Goal: Task Accomplishment & Management: Manage account settings

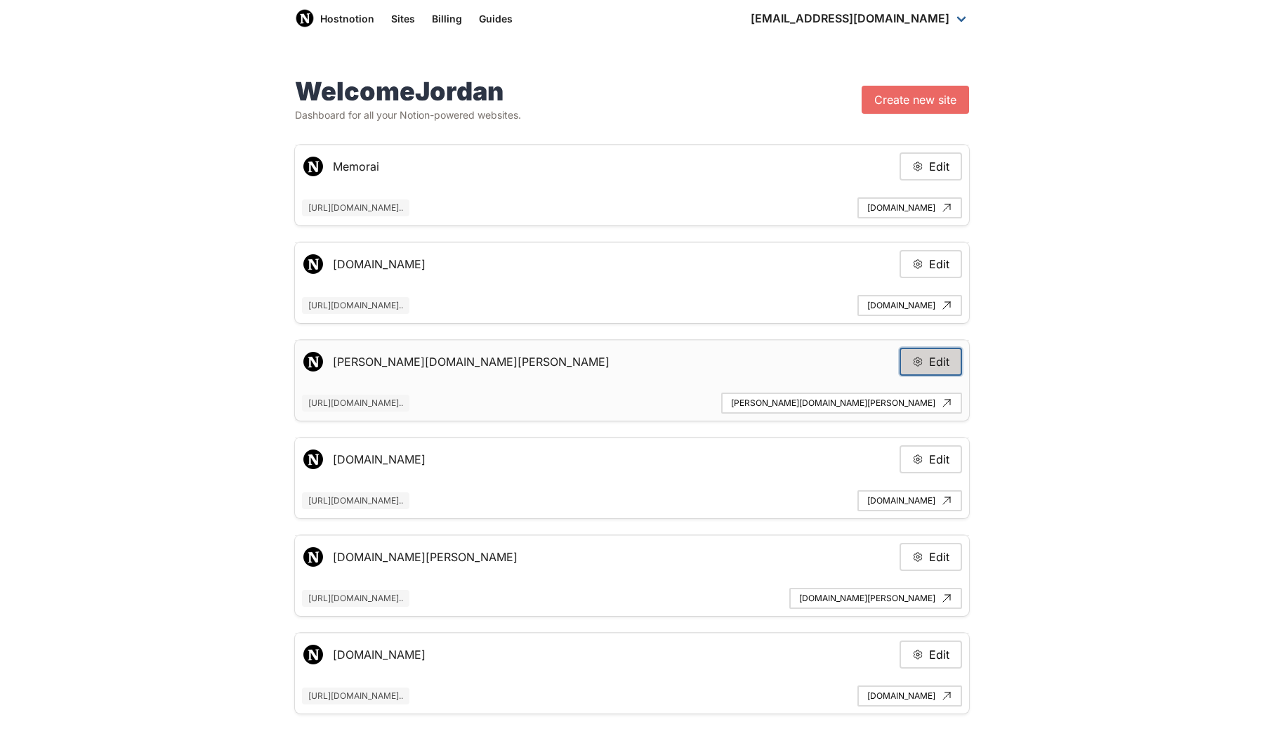
click at [951, 355] on button "Edit" at bounding box center [931, 362] width 63 height 28
type input "[PERSON_NAME][DOMAIN_NAME][PERSON_NAME]"
type input "[URL][DOMAIN_NAME]"
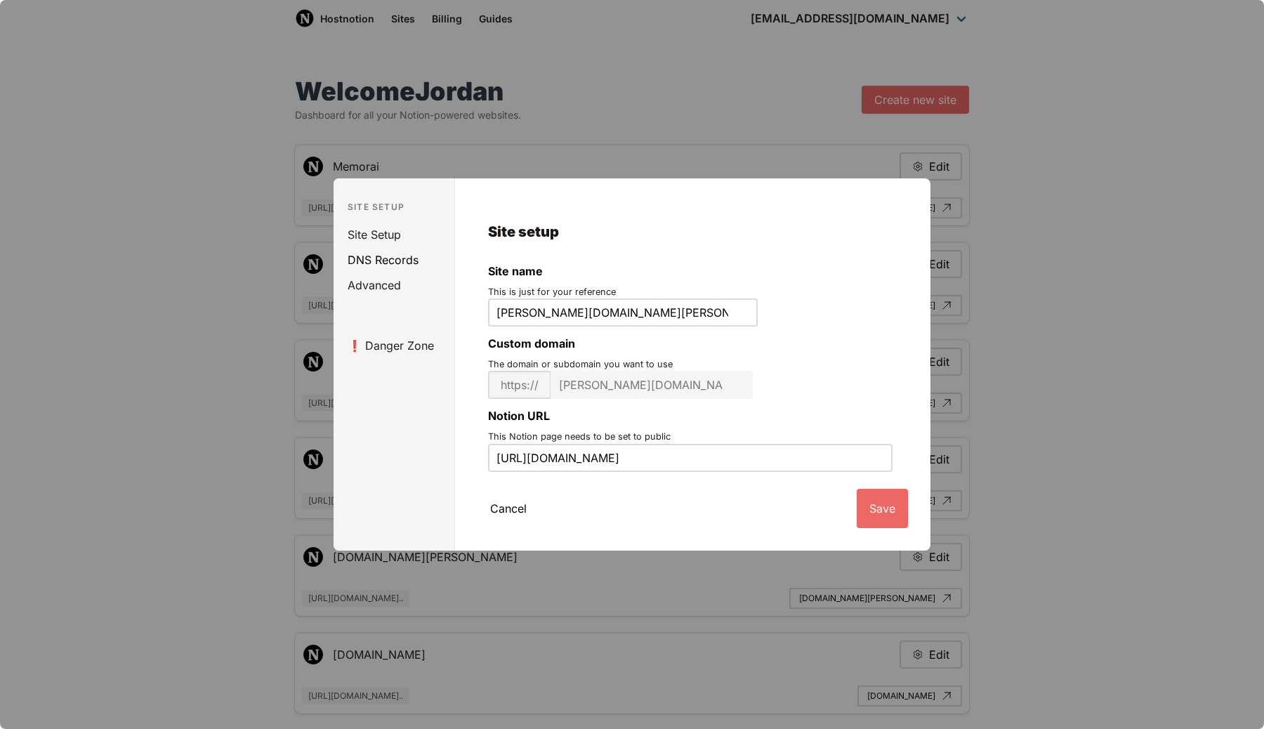
click at [386, 260] on link "DNS Records" at bounding box center [396, 259] width 115 height 25
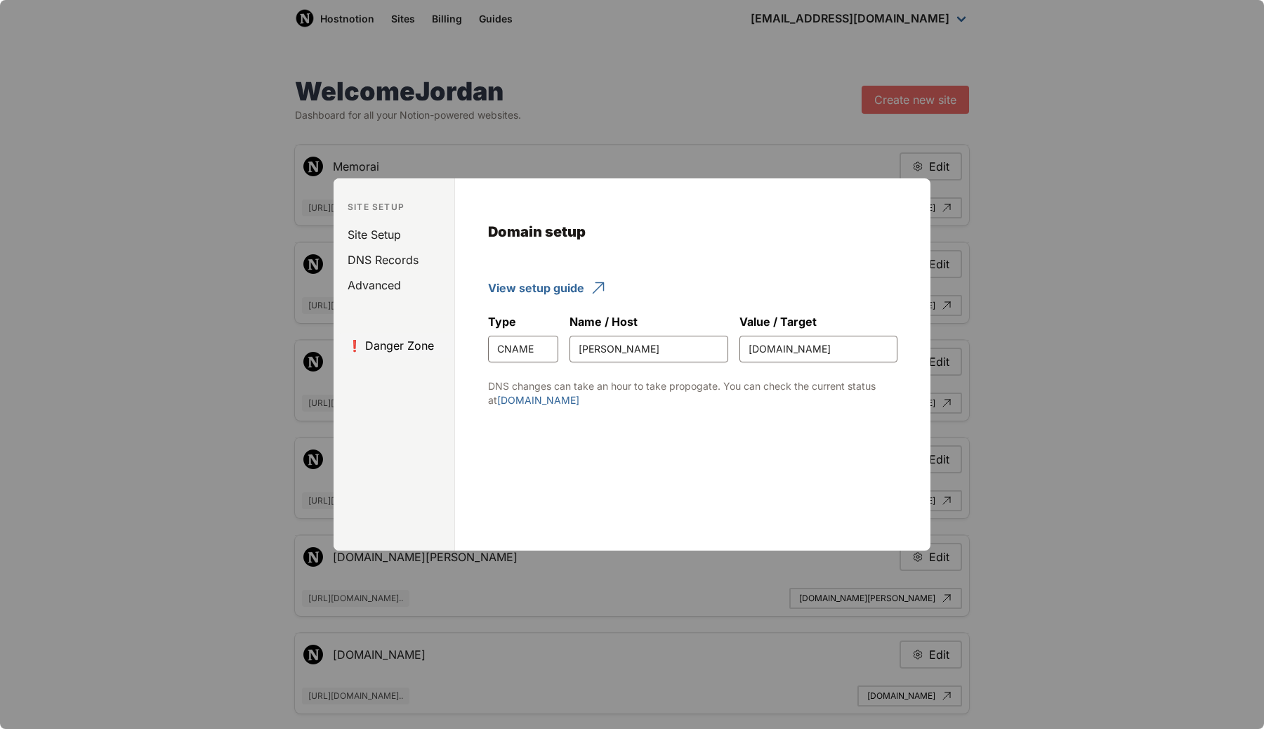
click at [415, 351] on link "❗️ Danger Zone" at bounding box center [396, 345] width 115 height 25
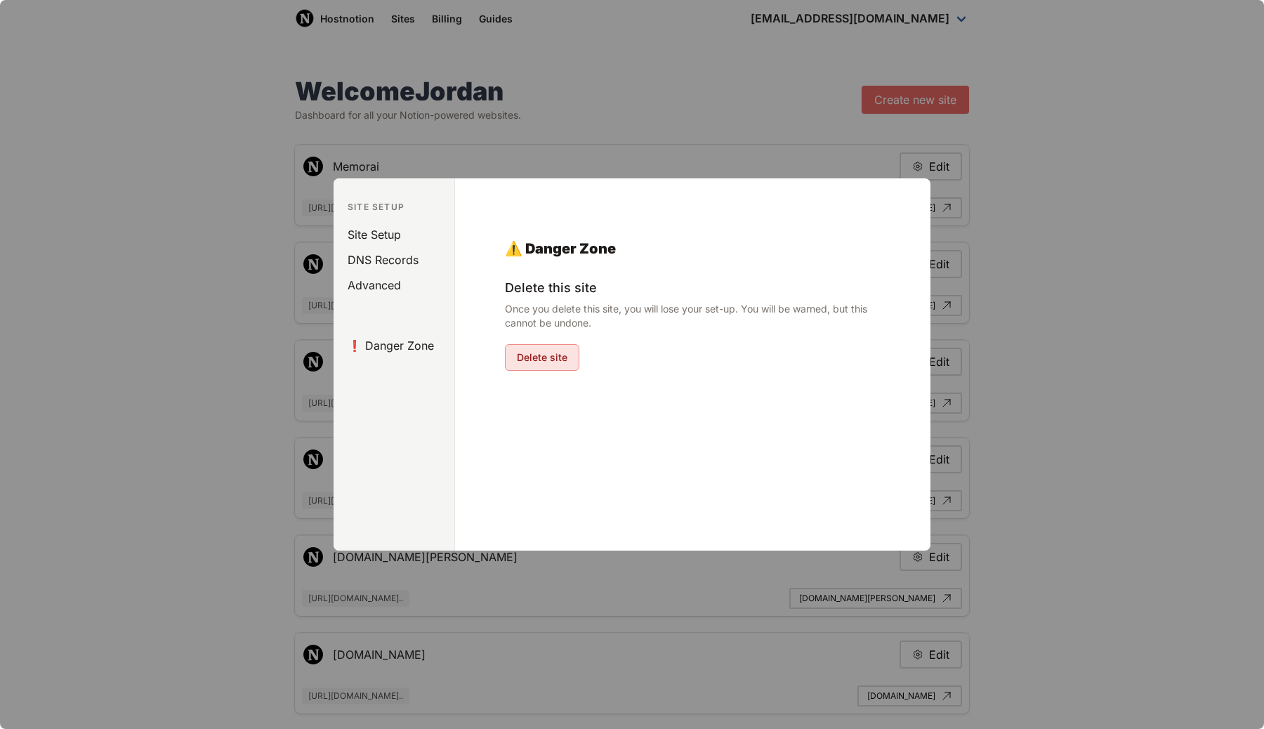
click at [550, 355] on button "Delete site" at bounding box center [542, 357] width 74 height 27
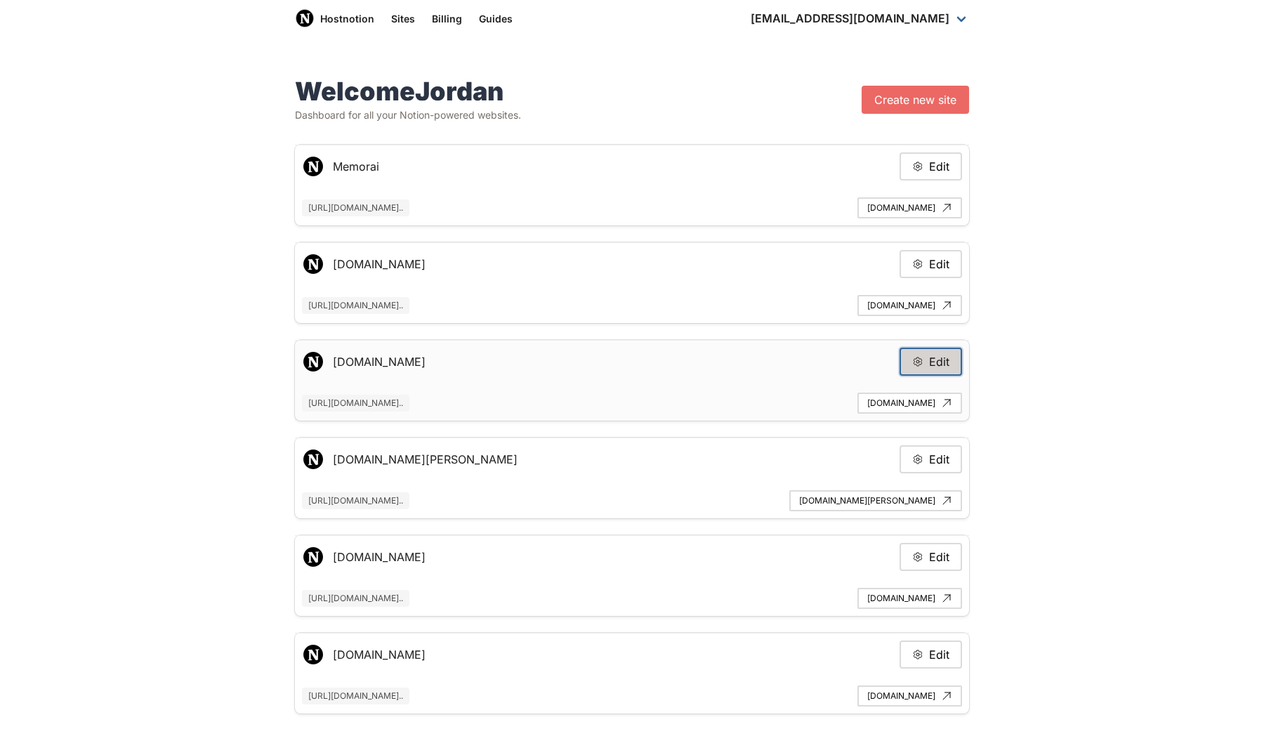
click at [936, 358] on button "Edit" at bounding box center [931, 362] width 63 height 28
type input "[DOMAIN_NAME]"
type input "https://www.notion.so/humanloop/careers-ea8fde1c800847958431e5837f95037b"
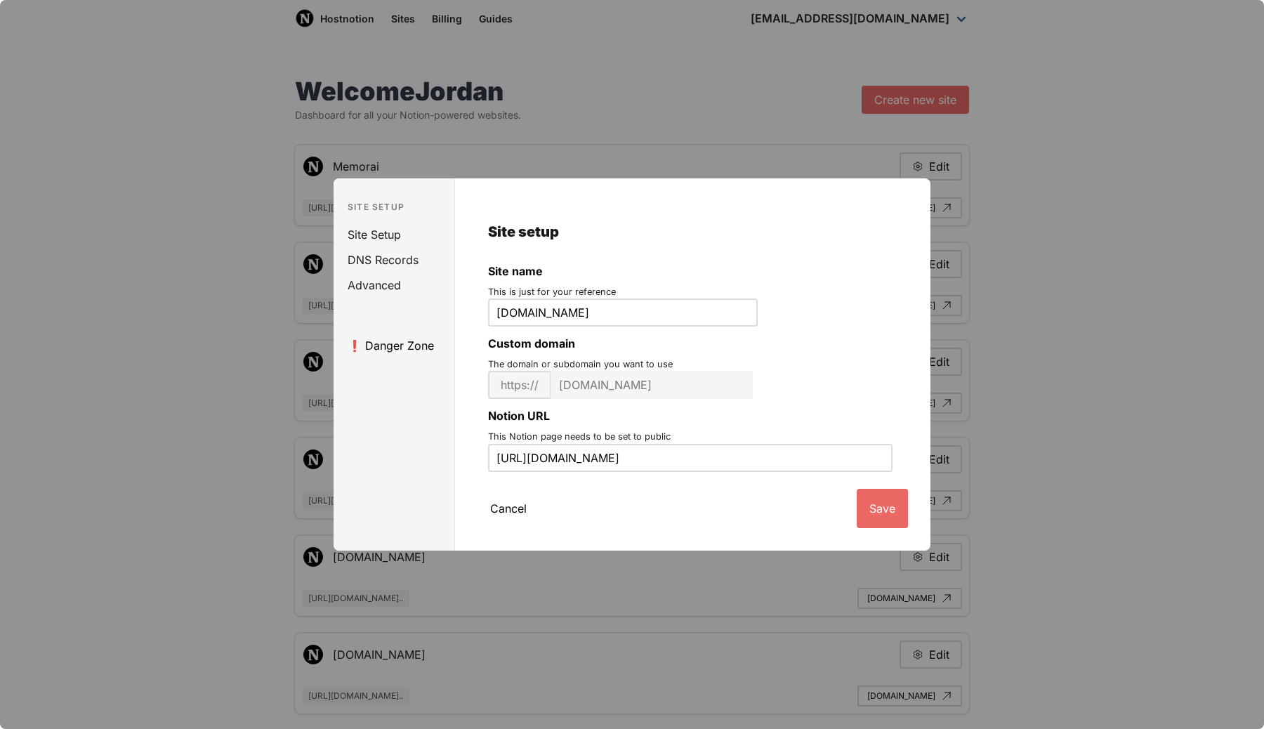
click at [382, 349] on link "❗️ Danger Zone" at bounding box center [396, 345] width 115 height 25
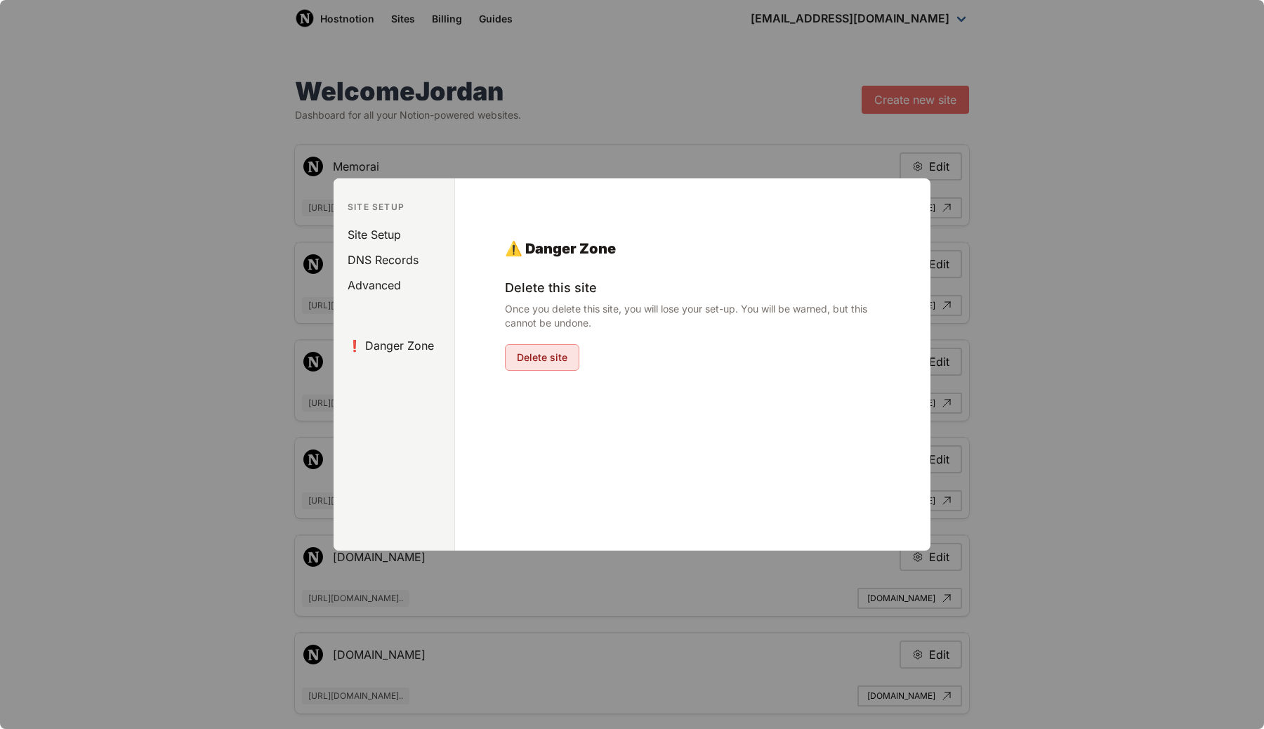
click at [541, 359] on button "Delete site" at bounding box center [542, 357] width 74 height 27
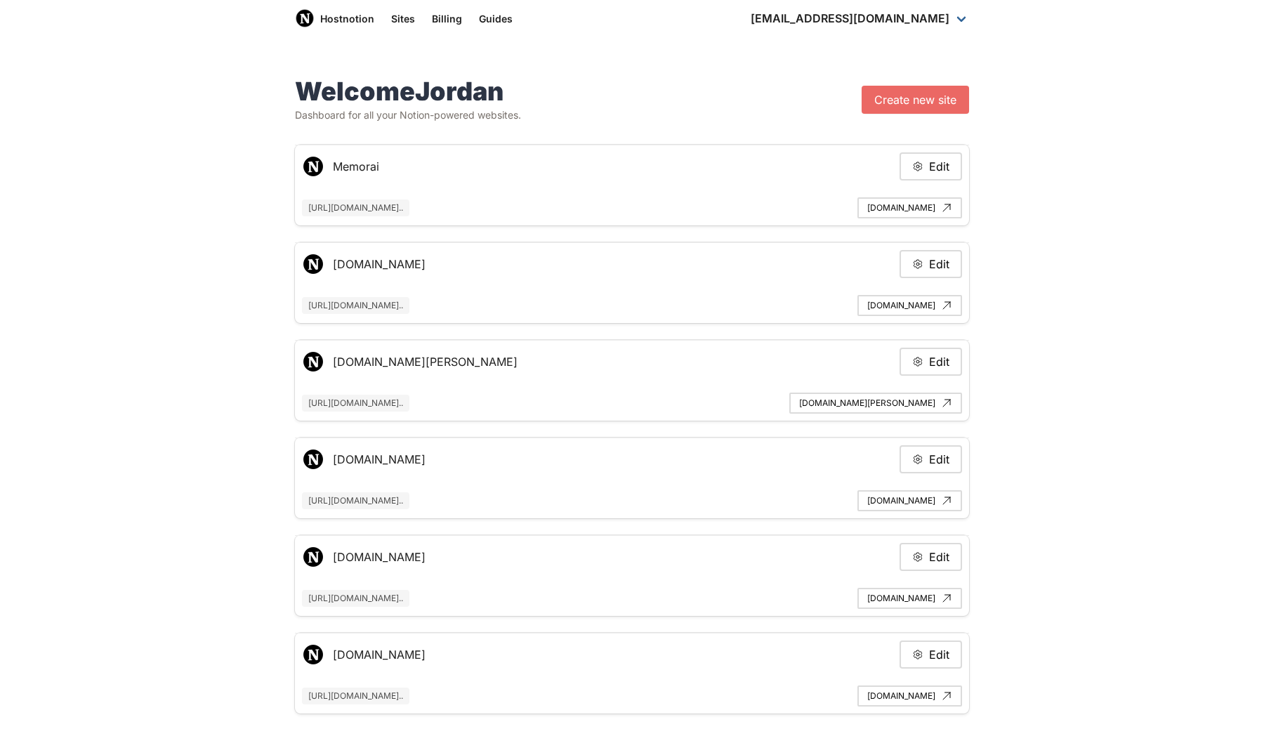
click at [257, 454] on div "Welcome Jordan Dashboard for all your Notion-powered websites. Create new site …" at bounding box center [632, 640] width 1264 height 1192
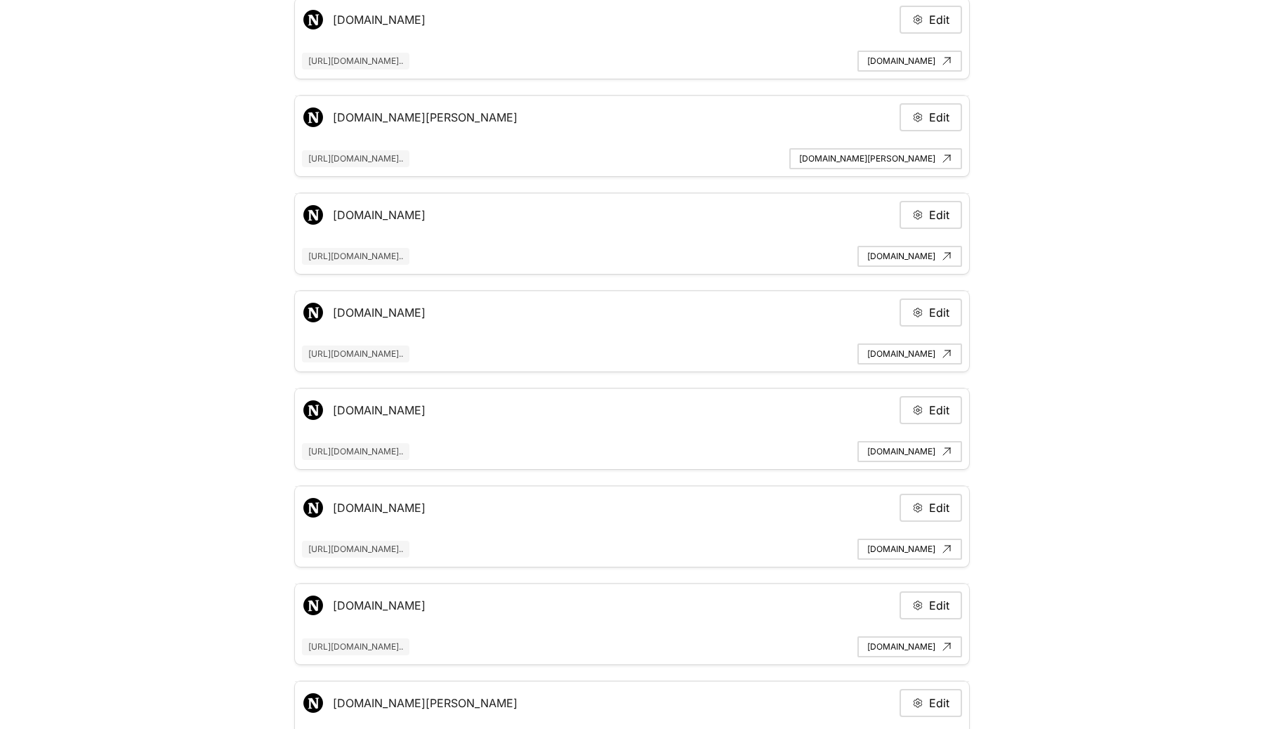
scroll to position [291, 0]
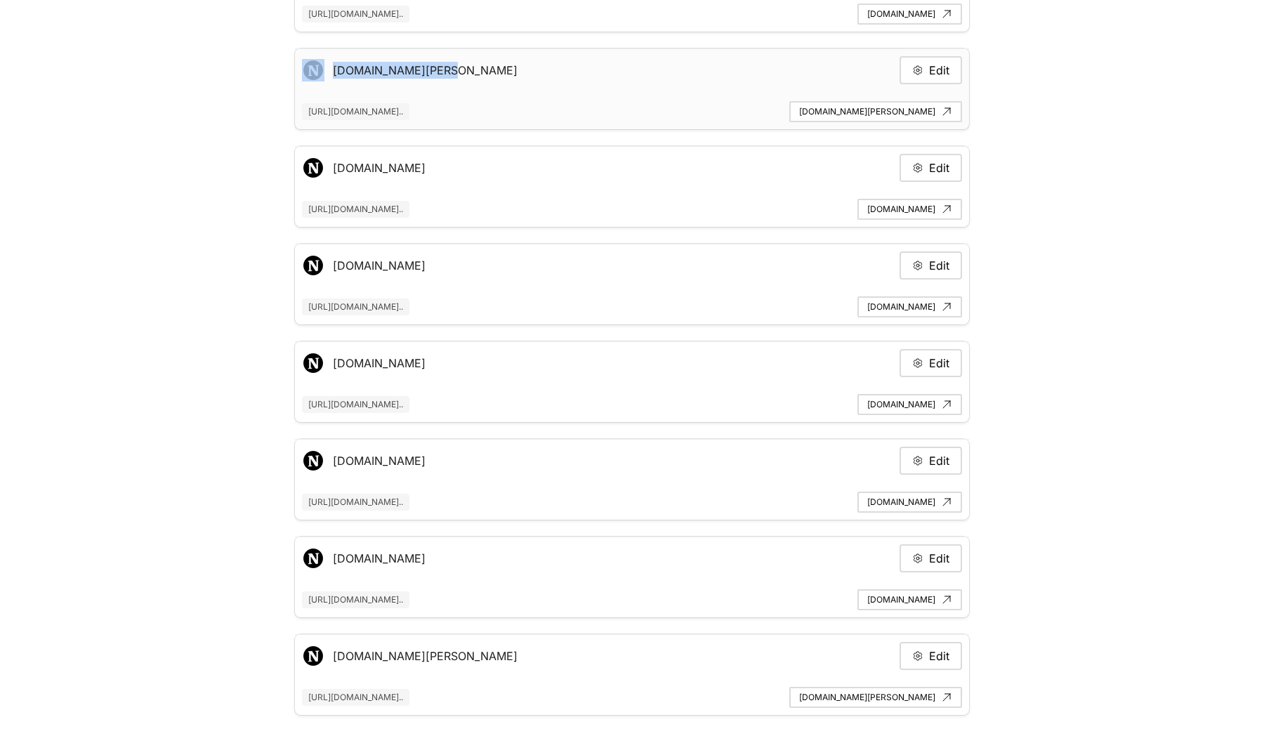
drag, startPoint x: 449, startPoint y: 71, endPoint x: 324, endPoint y: 70, distance: 125.7
click at [323, 71] on div "alpha.burgess.team Edit" at bounding box center [632, 70] width 660 height 28
copy div "[DOMAIN_NAME][PERSON_NAME]"
click at [938, 68] on button "Edit" at bounding box center [931, 70] width 63 height 28
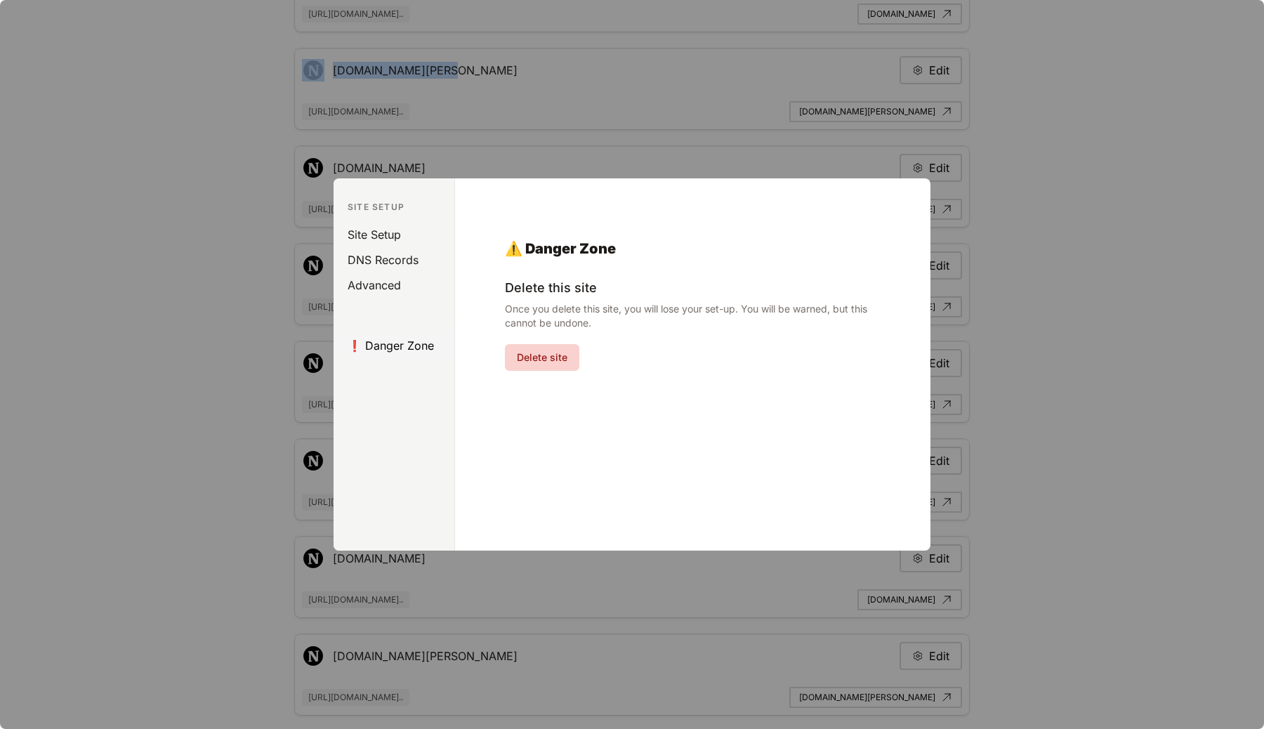
click at [410, 353] on link "❗️ Danger Zone" at bounding box center [396, 345] width 115 height 25
click at [506, 351] on button "Delete site" at bounding box center [542, 357] width 74 height 27
click at [273, 624] on div at bounding box center [632, 364] width 1264 height 729
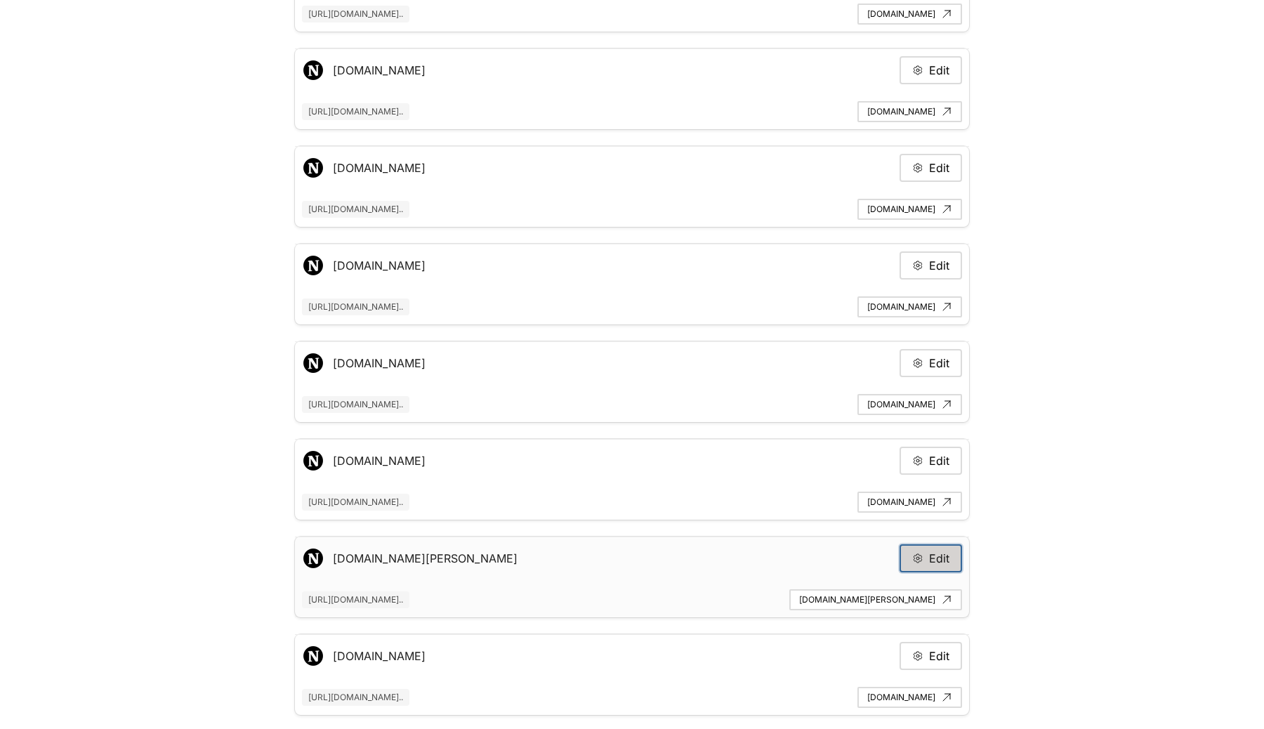
click at [911, 551] on button "Edit" at bounding box center [931, 558] width 63 height 28
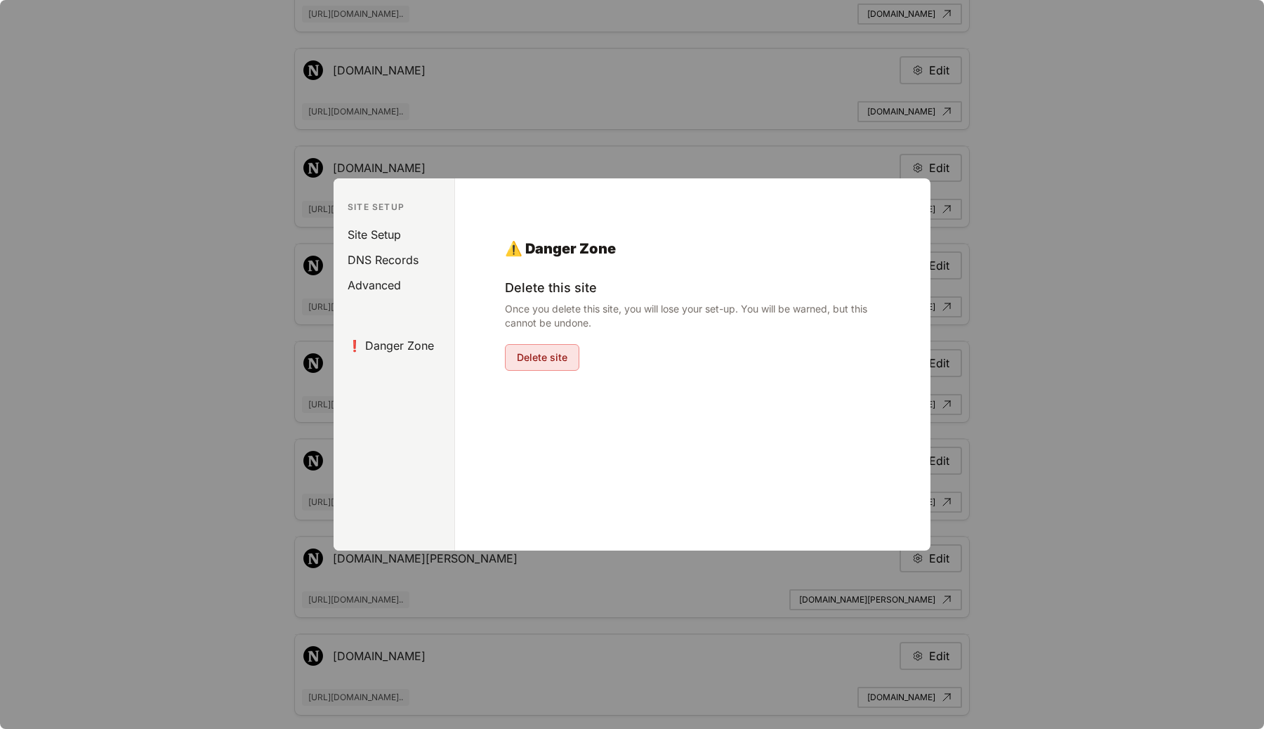
click at [559, 362] on button "Delete site" at bounding box center [542, 357] width 74 height 27
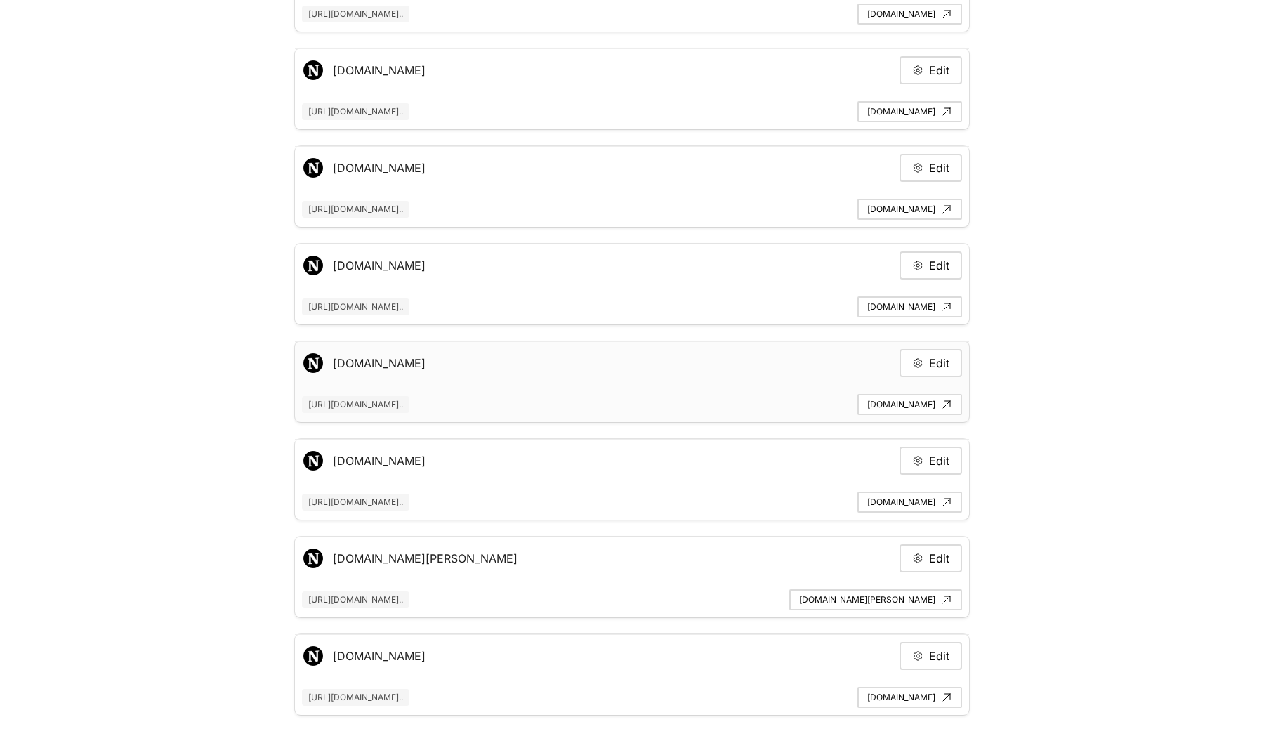
click at [544, 357] on div "docs.hostnotion.co Edit" at bounding box center [632, 363] width 660 height 28
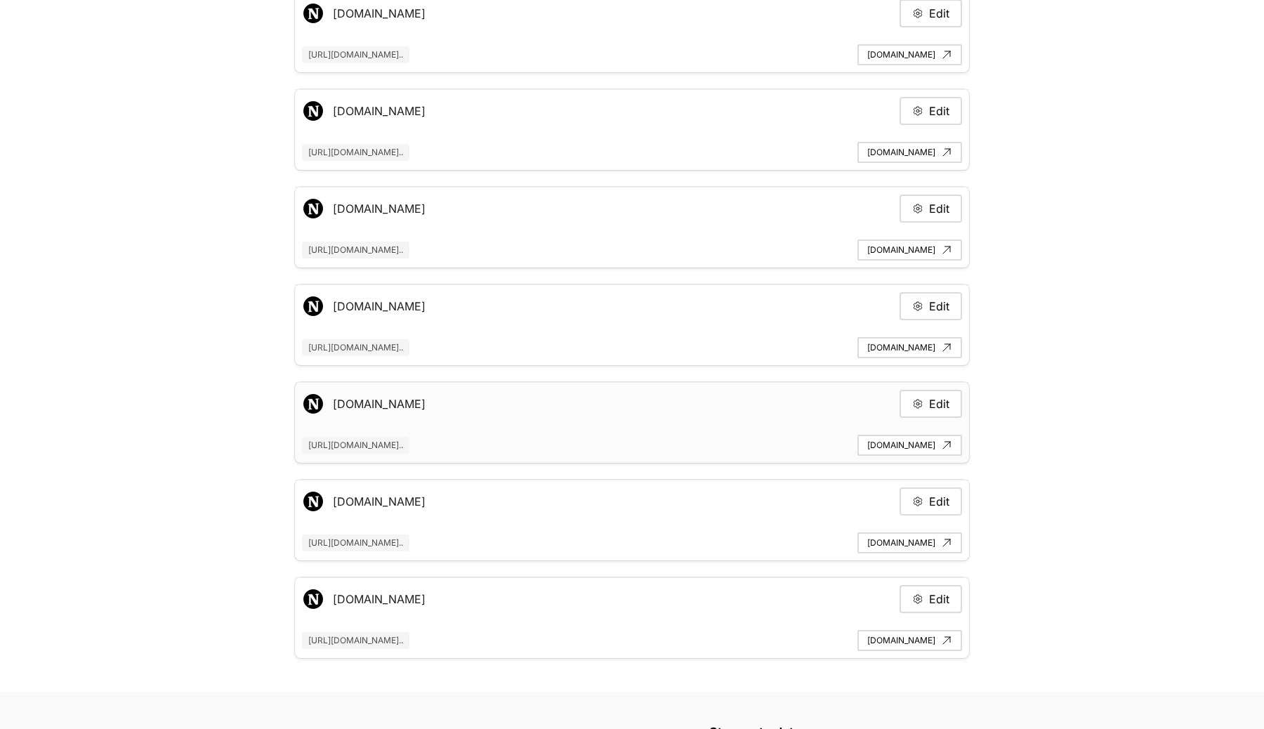
scroll to position [392, 0]
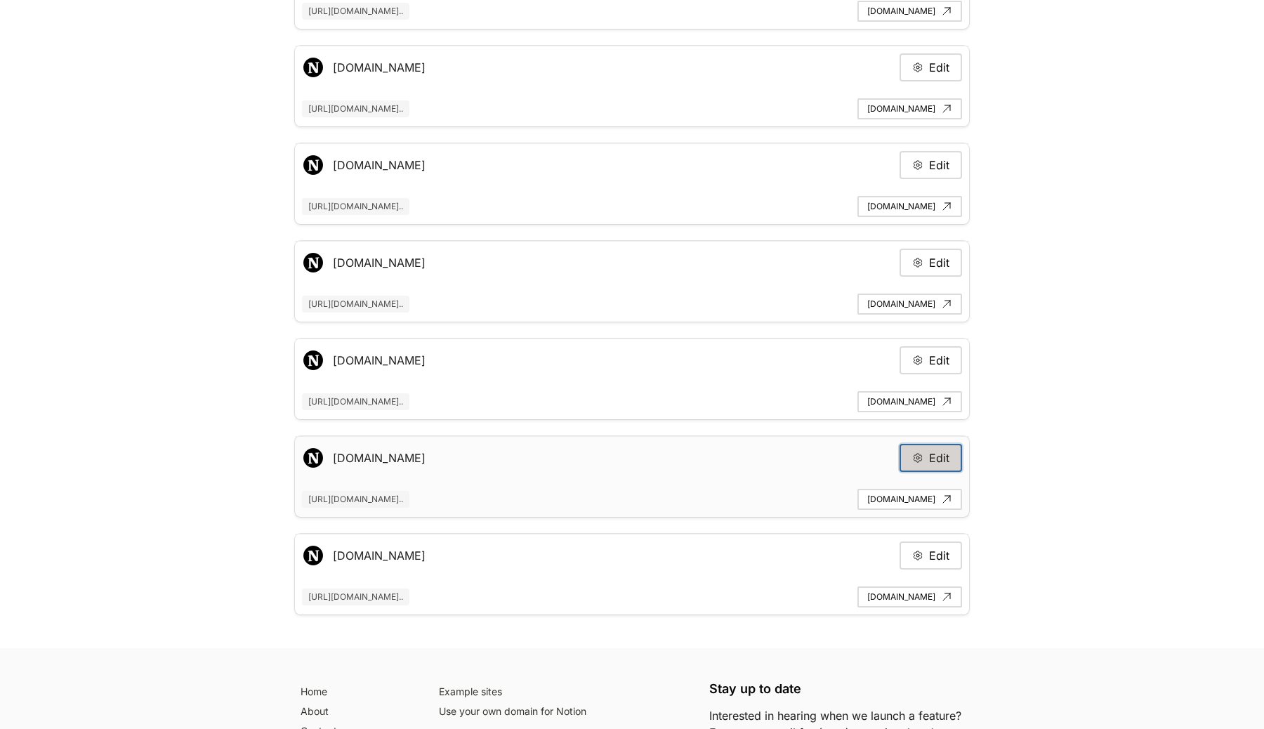
click at [926, 463] on button "Edit" at bounding box center [931, 458] width 63 height 28
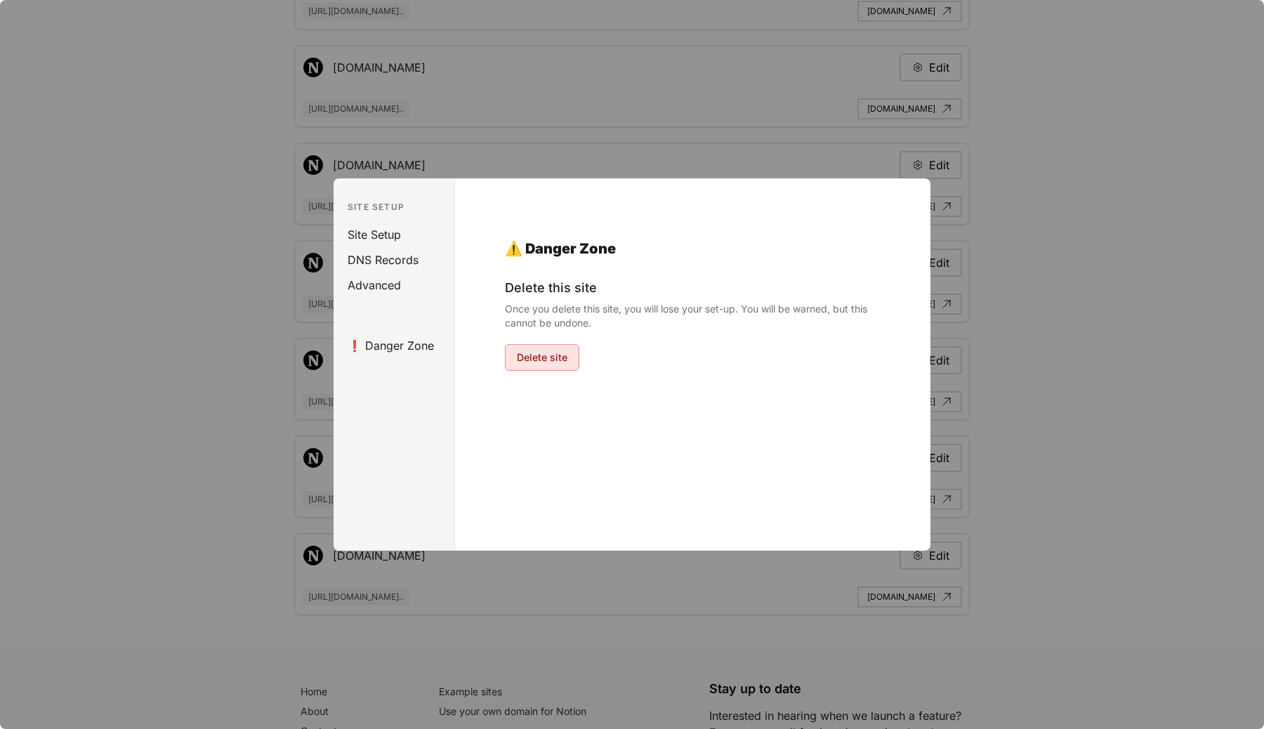
click at [533, 351] on button "Delete site" at bounding box center [542, 357] width 74 height 27
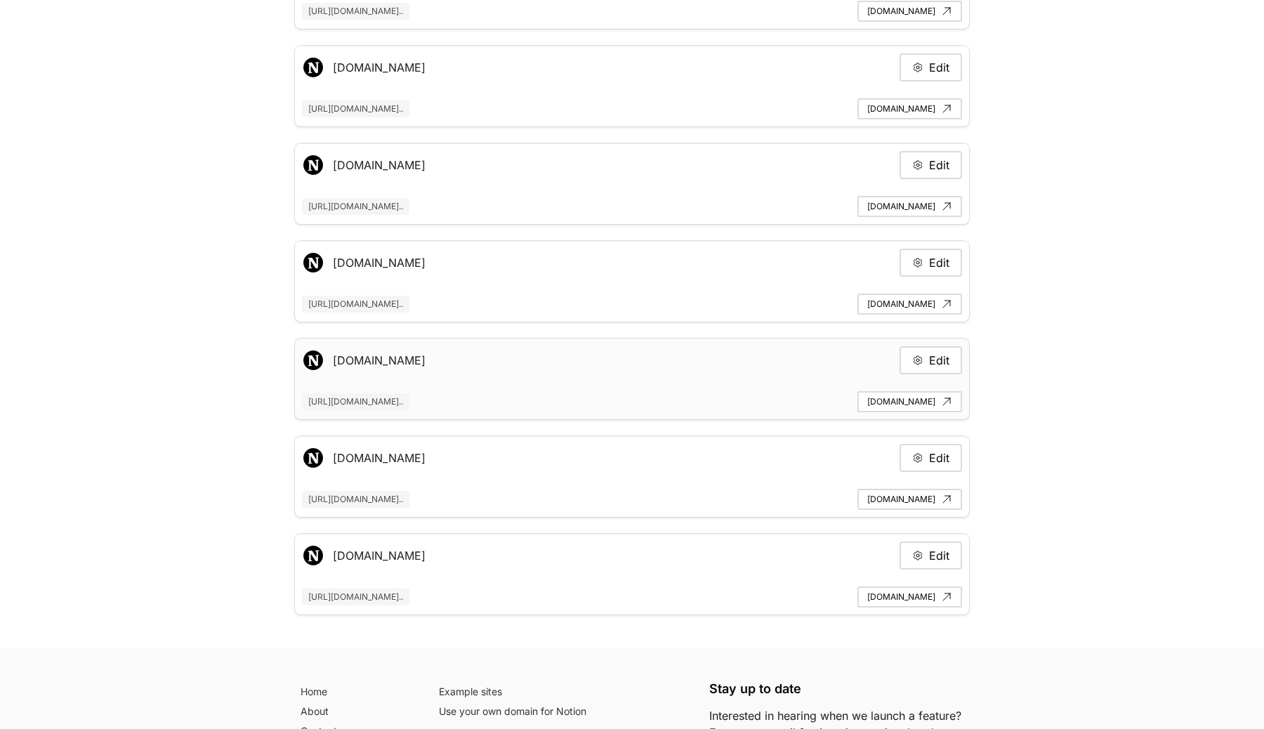
click at [536, 350] on div "citydao.hostnotion.co Edit" at bounding box center [632, 360] width 660 height 28
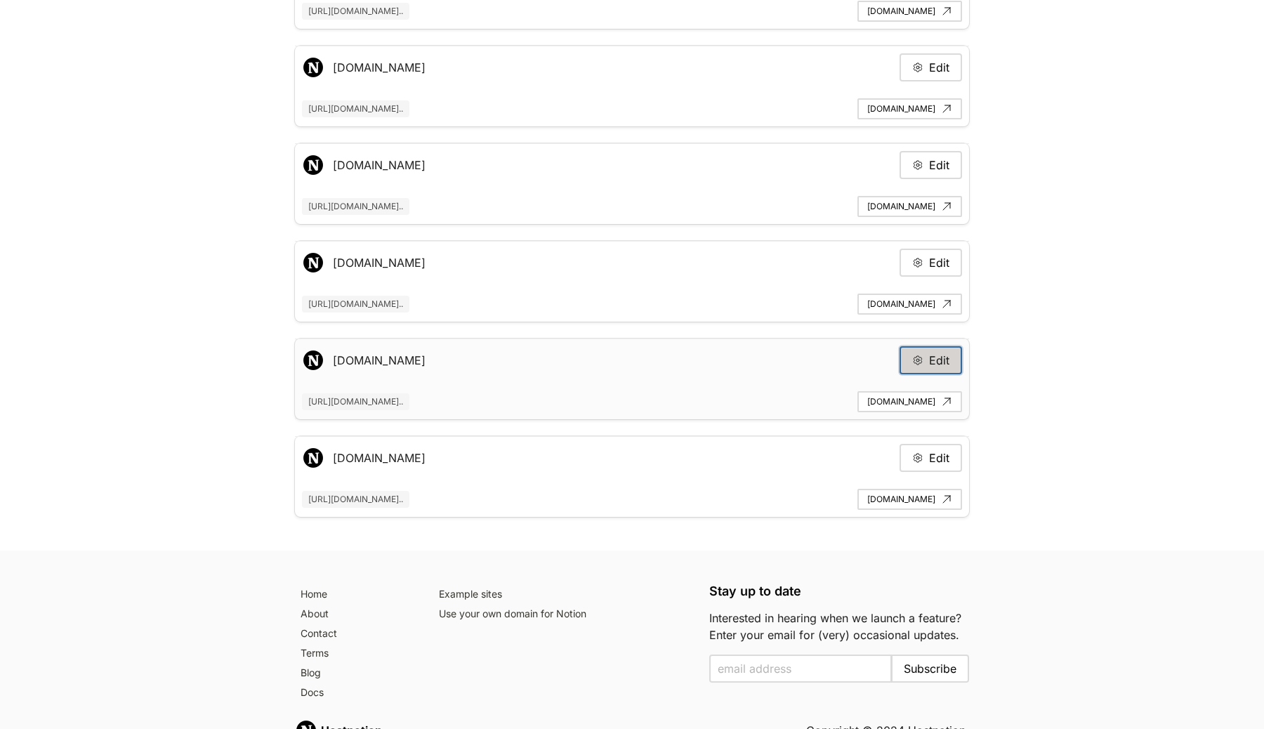
click at [921, 362] on icon at bounding box center [917, 360] width 11 height 11
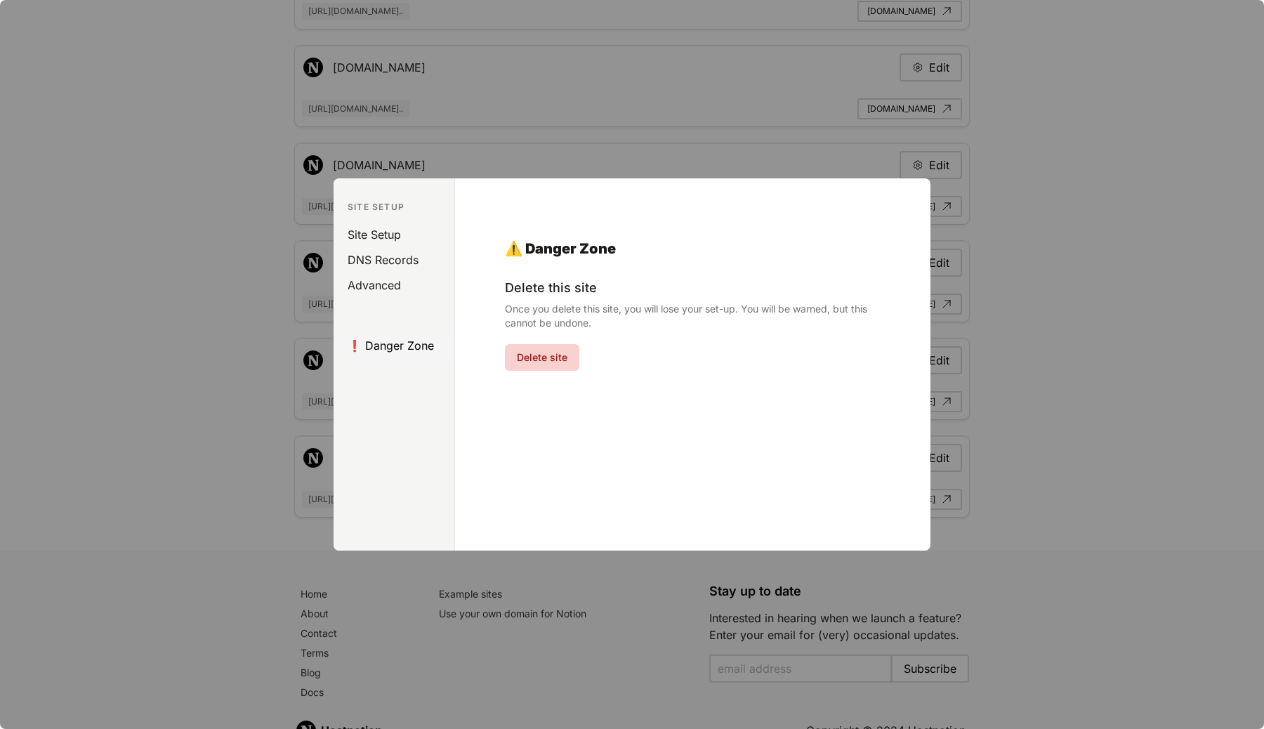
click at [394, 357] on aside "Site Setup Site Setup DNS Records Advanced ❗️ Danger Zone" at bounding box center [395, 364] width 122 height 372
click at [394, 350] on link "❗️ Danger Zone" at bounding box center [396, 345] width 115 height 25
click at [532, 355] on button "Delete site" at bounding box center [542, 357] width 74 height 27
click at [321, 342] on div at bounding box center [632, 364] width 1264 height 729
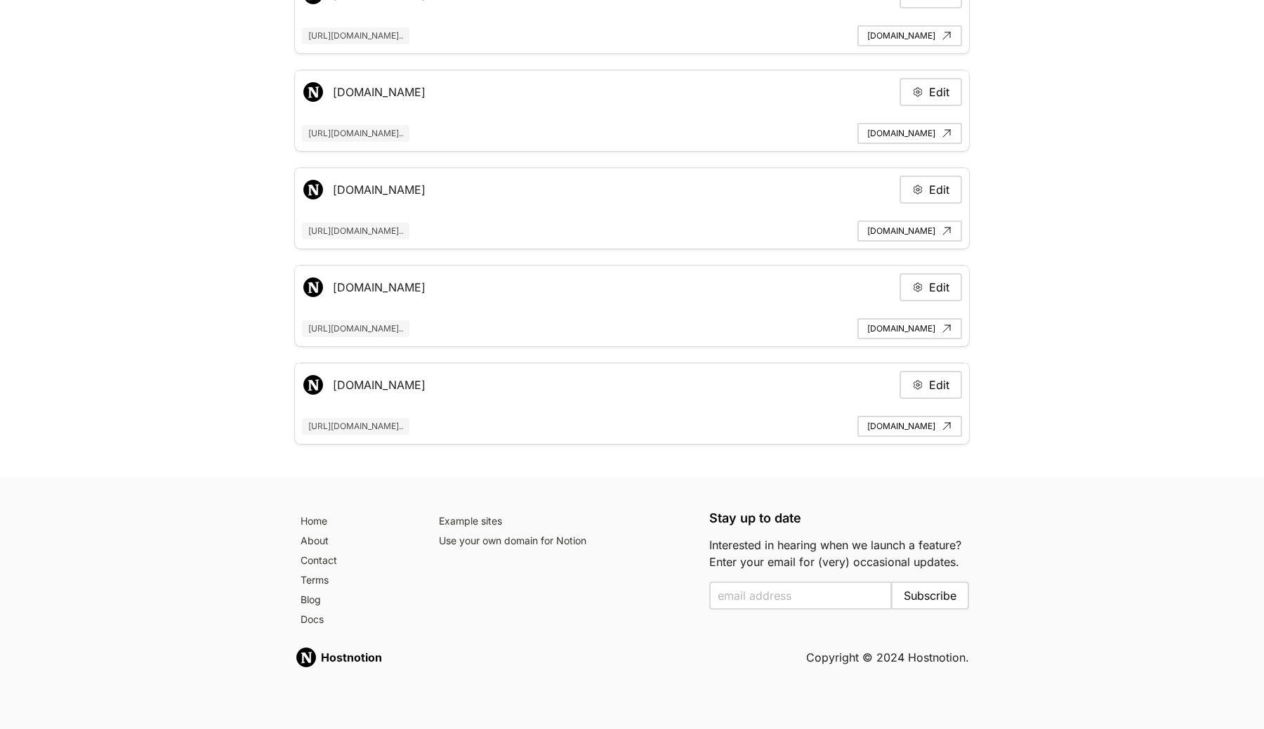
scroll to position [0, 0]
